Goal: Transaction & Acquisition: Purchase product/service

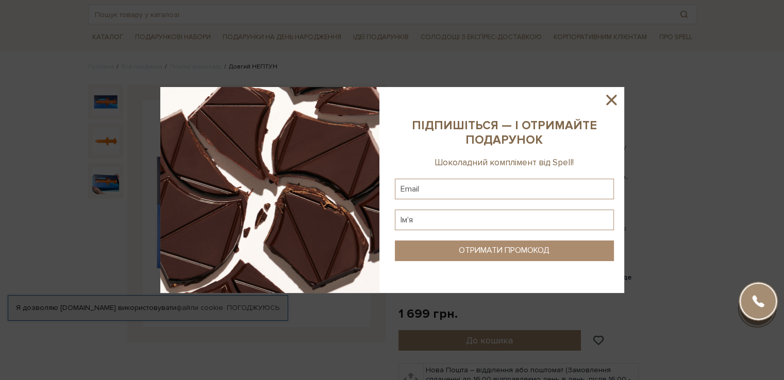
scroll to position [155, 0]
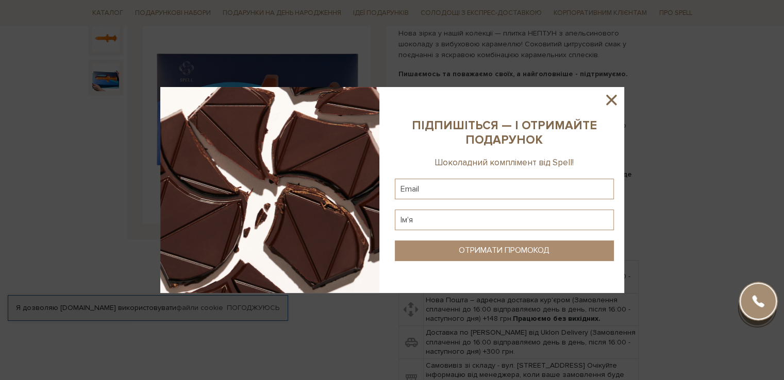
click at [611, 99] on icon at bounding box center [611, 100] width 10 height 10
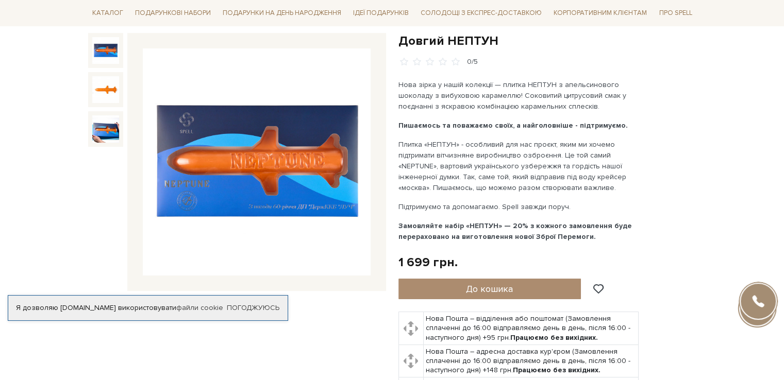
scroll to position [52, 0]
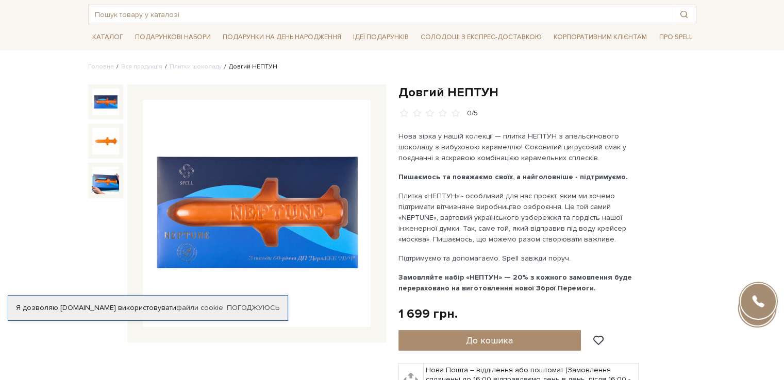
click at [110, 100] on img at bounding box center [105, 102] width 27 height 27
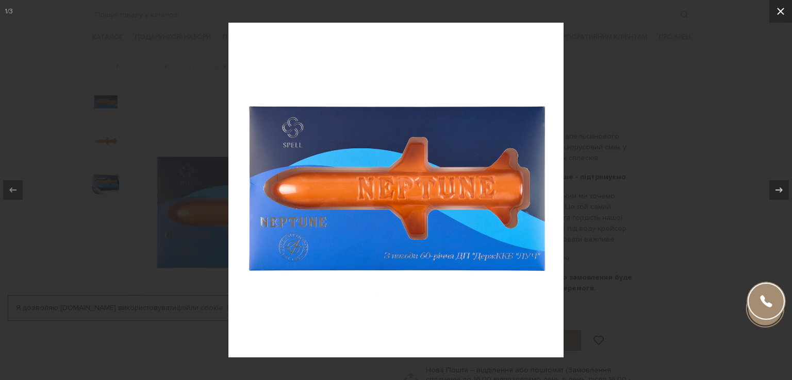
click at [776, 9] on icon at bounding box center [780, 11] width 12 height 12
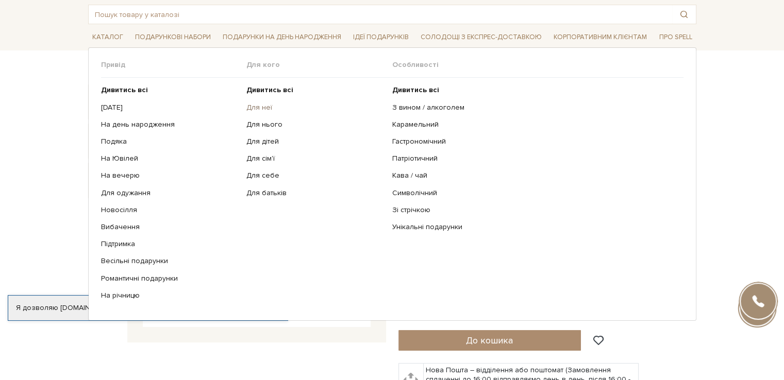
click at [254, 105] on link "Для неї" at bounding box center [315, 107] width 138 height 9
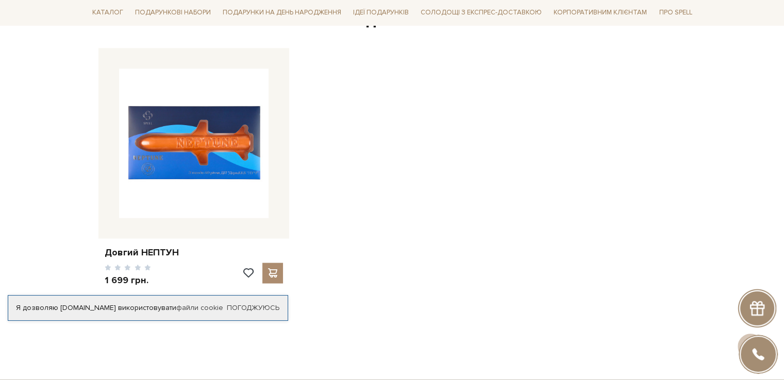
scroll to position [1495, 0]
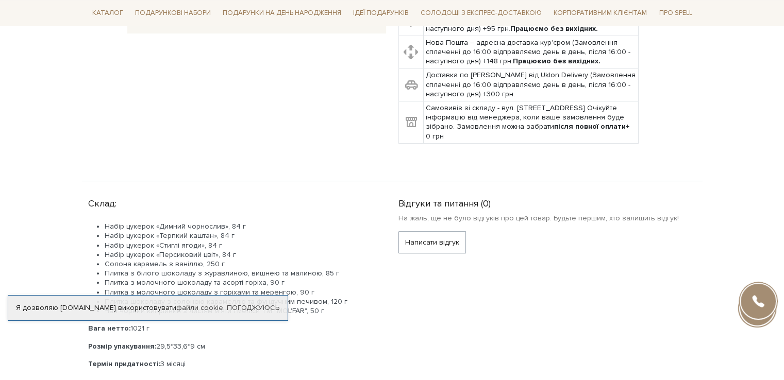
scroll to position [155, 0]
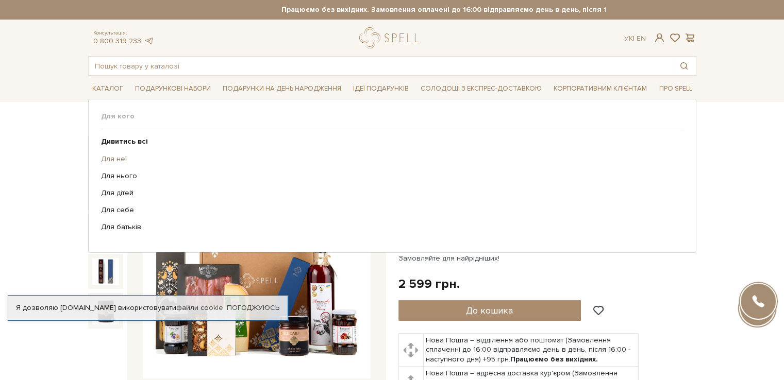
click at [111, 160] on link "Для неї" at bounding box center [388, 159] width 575 height 9
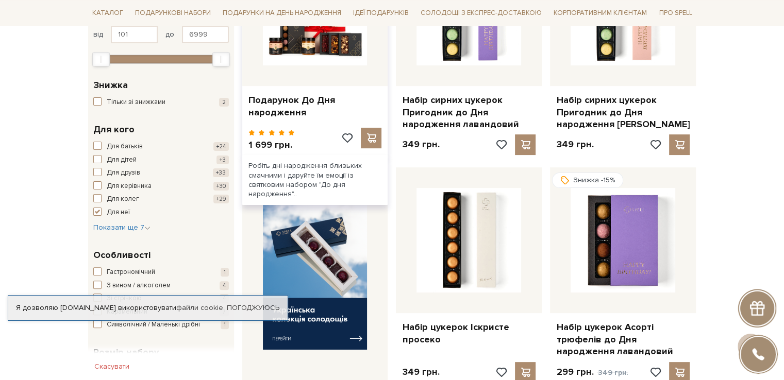
scroll to position [361, 0]
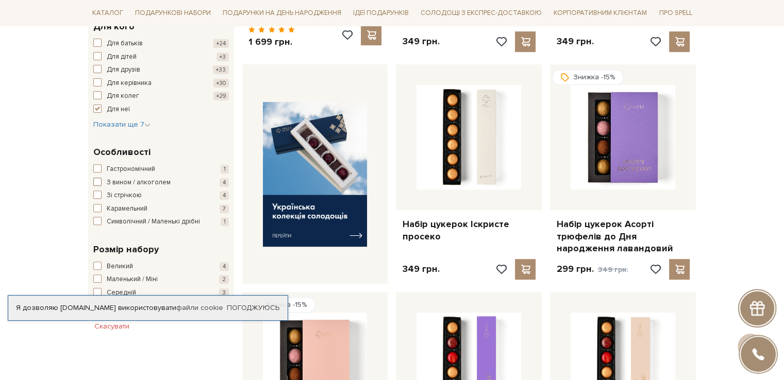
click at [100, 180] on span "button" at bounding box center [97, 182] width 8 height 8
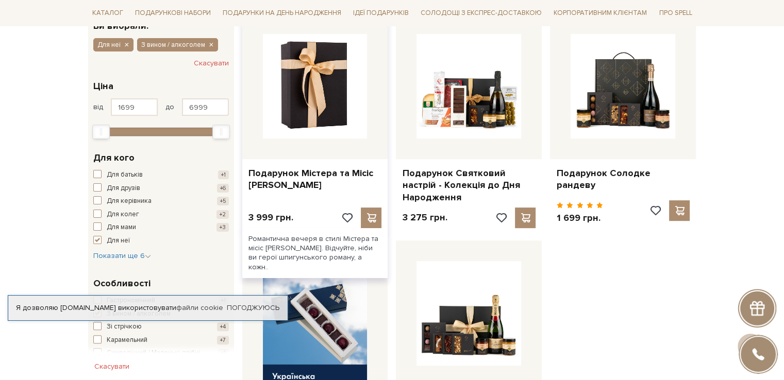
scroll to position [155, 0]
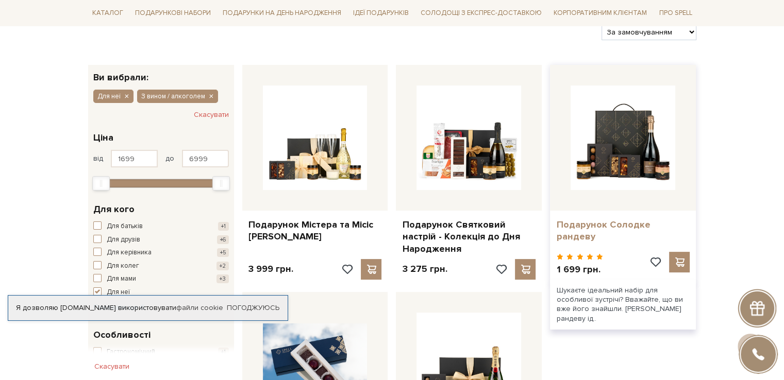
click at [582, 224] on link "Подарунок Солодке рандеву" at bounding box center [623, 231] width 134 height 24
